Goal: Find specific page/section: Find specific page/section

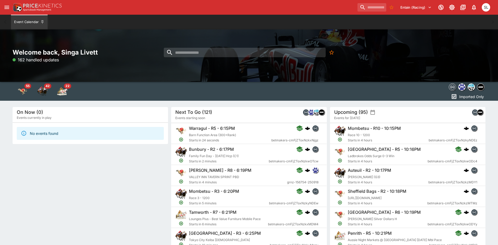
click at [75, 181] on div "On Now (0) Events currently in play No events found" at bounding box center [91, 193] width 156 height 173
click at [8, 8] on icon "open drawer" at bounding box center [6, 7] width 5 height 3
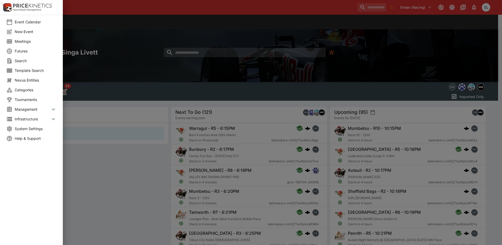
click at [24, 32] on span "New Event" at bounding box center [36, 31] width 42 height 5
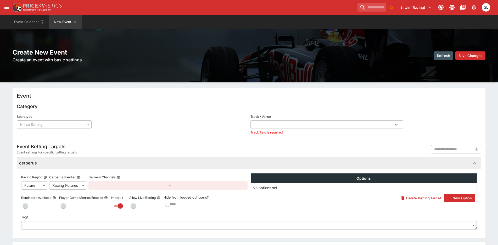
click at [8, 8] on icon "open drawer" at bounding box center [6, 7] width 5 height 3
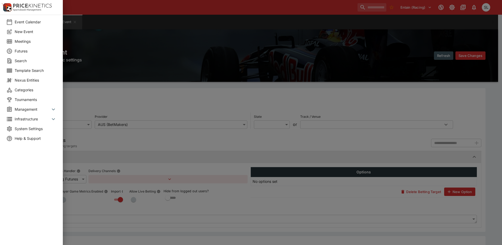
click at [75, 22] on div at bounding box center [251, 122] width 502 height 245
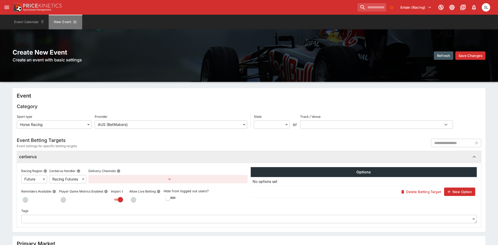
click at [76, 22] on icon "New Event" at bounding box center [75, 22] width 4 height 4
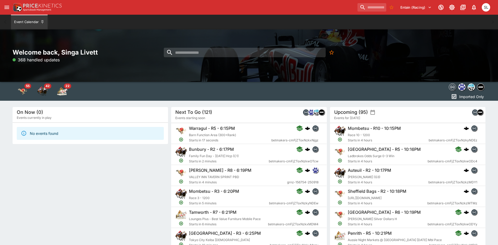
click at [3, 8] on button "open drawer" at bounding box center [6, 7] width 9 height 9
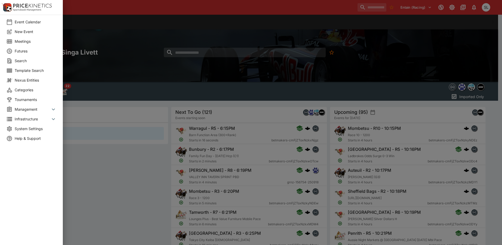
click at [27, 43] on span "Meetings" at bounding box center [36, 40] width 42 height 5
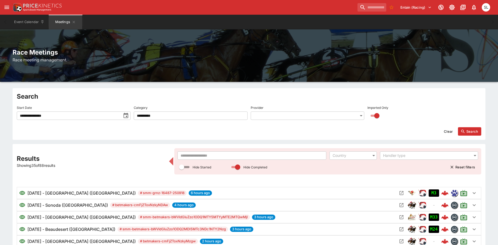
click at [206, 158] on input "text" at bounding box center [252, 155] width 149 height 8
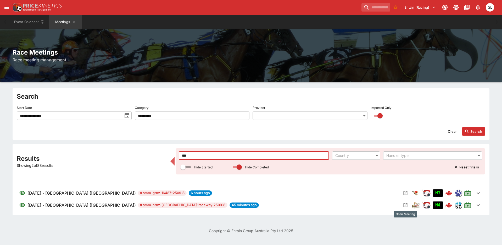
type input "***"
click at [407, 205] on icon "Open Meeting" at bounding box center [406, 205] width 4 height 4
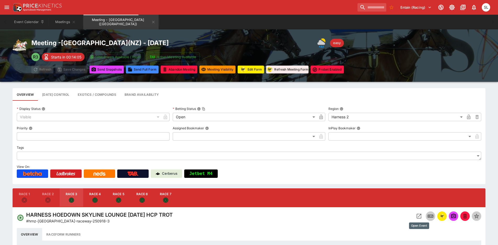
click at [419, 216] on icon "Open Event" at bounding box center [419, 215] width 5 height 5
